Goal: Transaction & Acquisition: Obtain resource

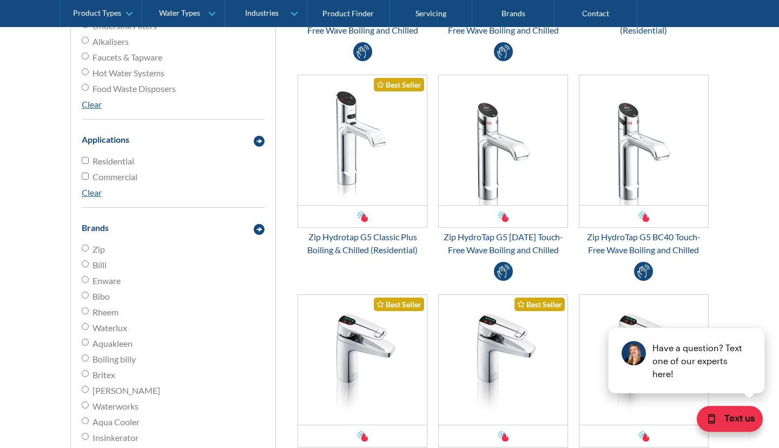
scroll to position [518, 0]
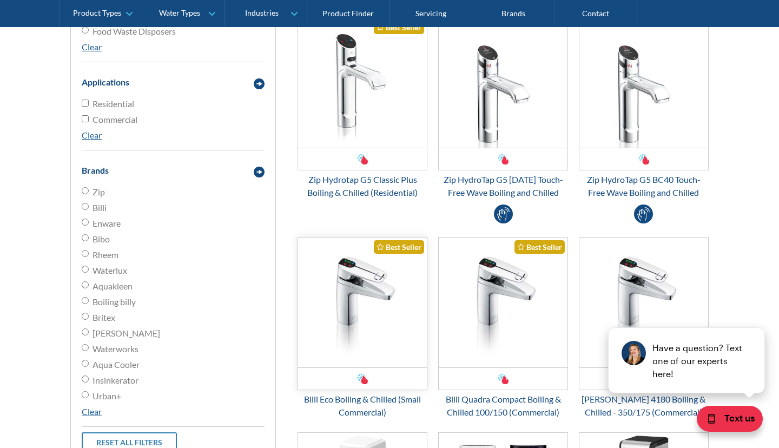
click at [343, 291] on img at bounding box center [362, 303] width 129 height 130
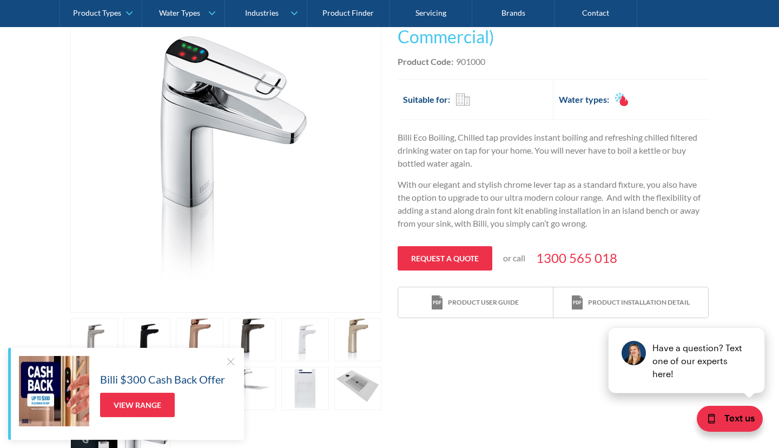
scroll to position [259, 0]
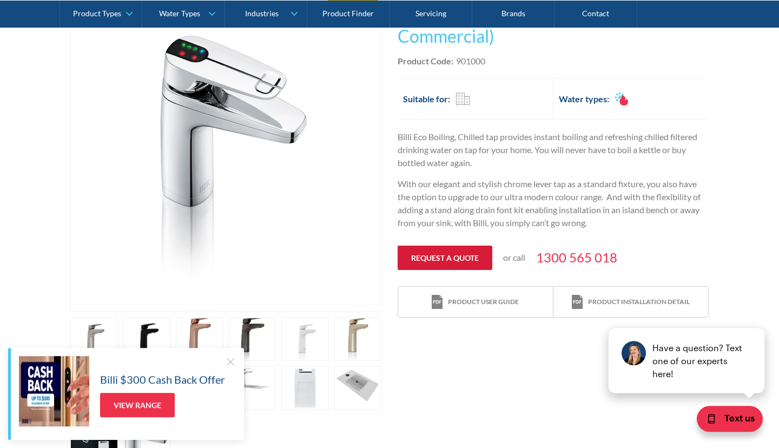
click at [448, 259] on link "Request a quote" at bounding box center [445, 258] width 95 height 24
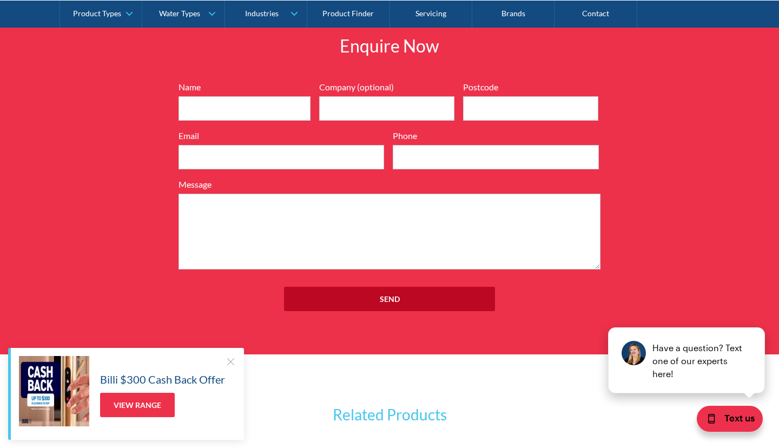
scroll to position [259, 0]
